Goal: Browse casually: Explore the website without a specific task or goal

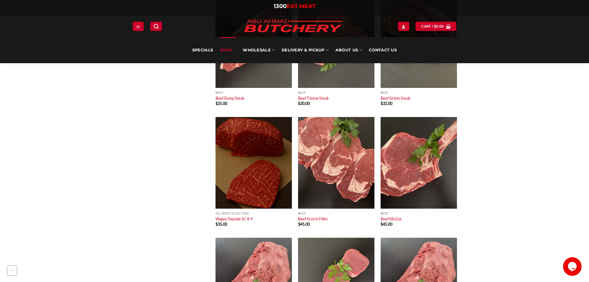
scroll to position [340, 0]
